Goal: Navigation & Orientation: Find specific page/section

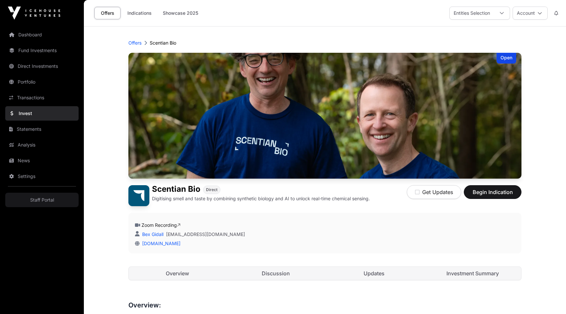
scroll to position [131, 0]
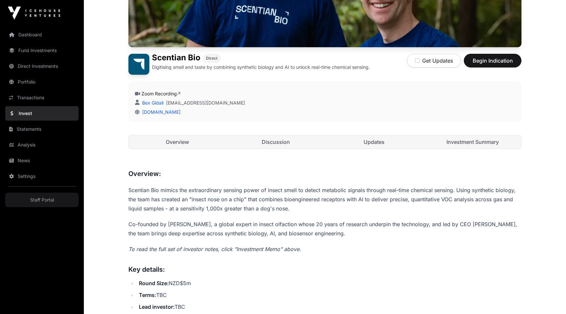
click at [268, 142] on link "Discussion" at bounding box center [275, 141] width 97 height 13
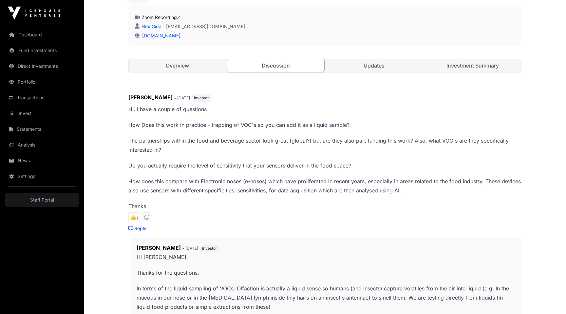
click at [372, 62] on link "Updates" at bounding box center [374, 65] width 97 height 13
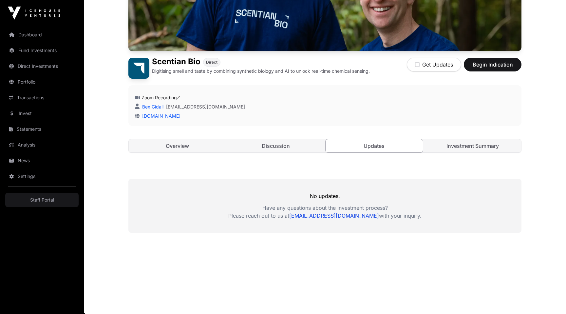
click at [462, 140] on link "Investment Summary" at bounding box center [472, 145] width 97 height 13
